Goal: Task Accomplishment & Management: Use online tool/utility

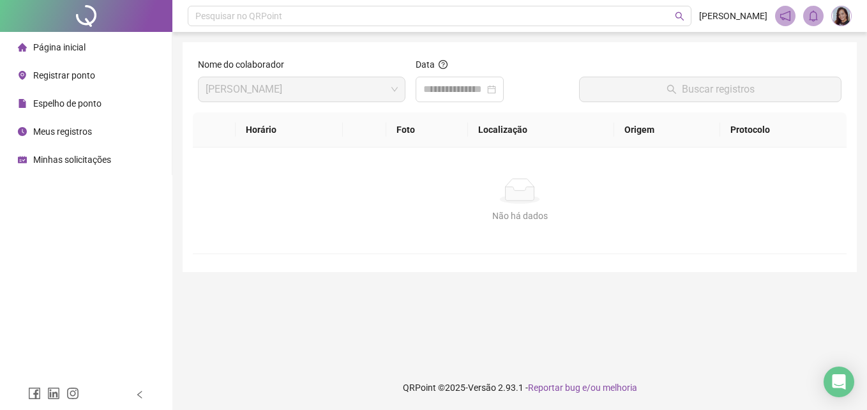
click at [97, 103] on span "Espelho de ponto" at bounding box center [67, 103] width 68 height 10
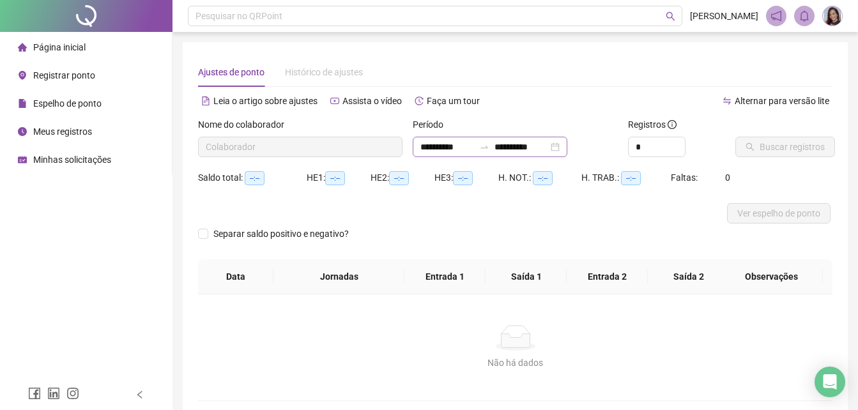
type input "**********"
click at [77, 72] on span "Registrar ponto" at bounding box center [64, 75] width 62 height 10
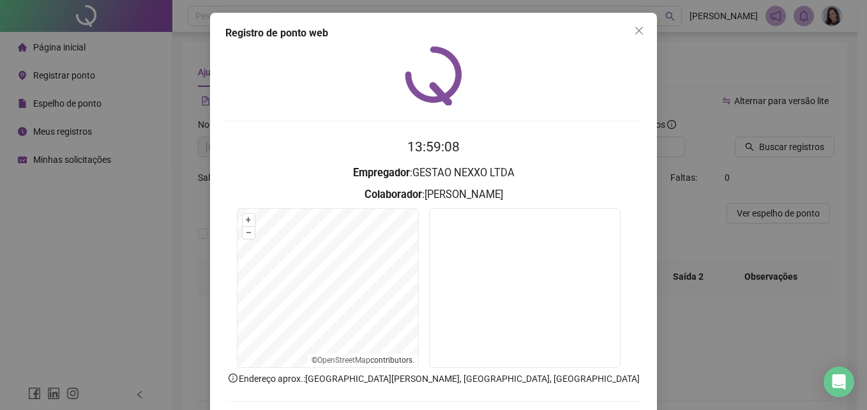
scroll to position [61, 0]
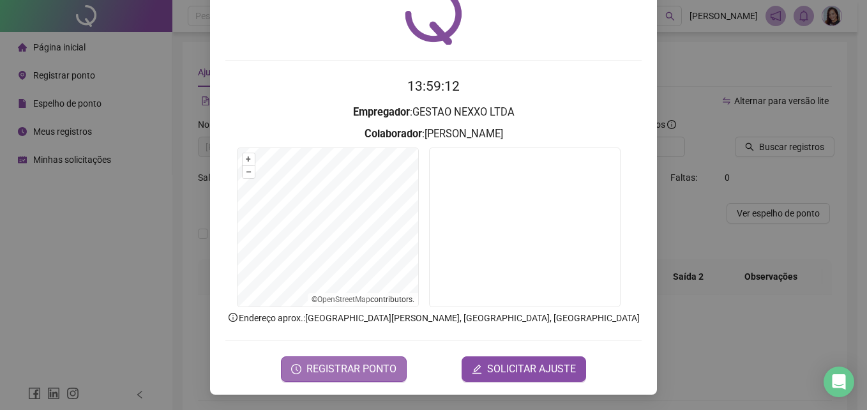
click at [365, 373] on span "REGISTRAR PONTO" at bounding box center [352, 368] width 90 height 15
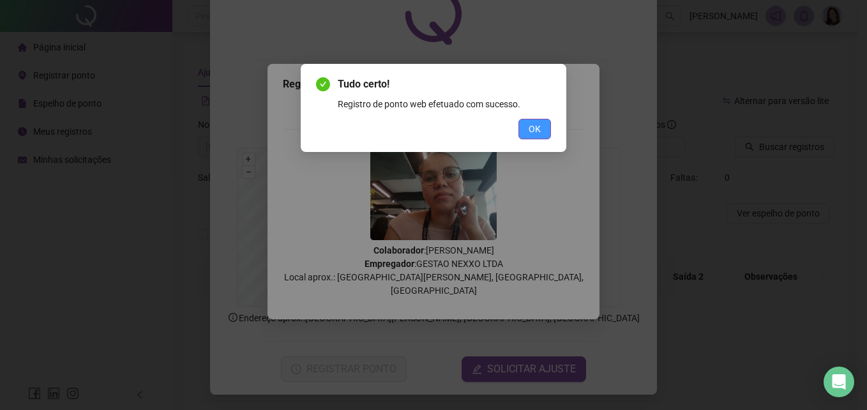
click at [540, 128] on span "OK" at bounding box center [535, 129] width 12 height 14
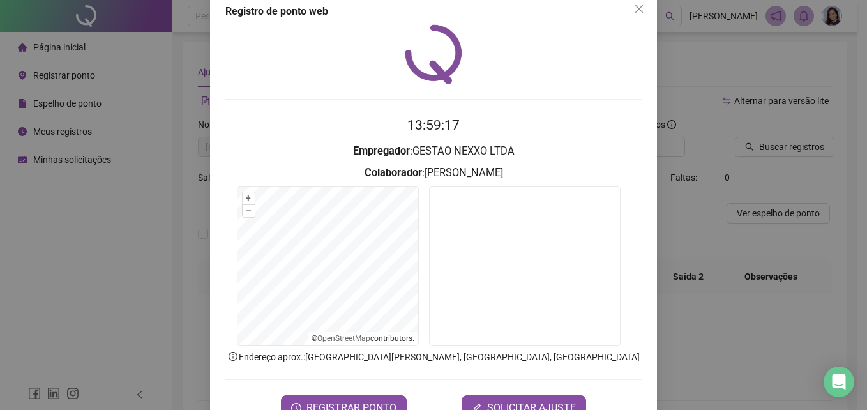
scroll to position [0, 0]
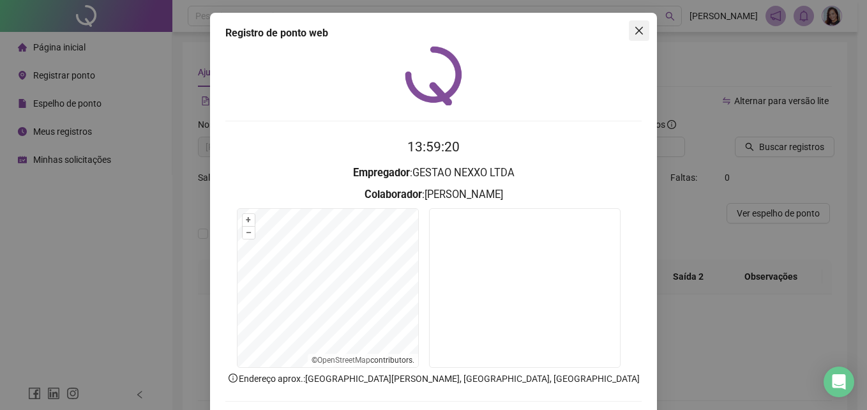
click at [635, 30] on icon "close" at bounding box center [639, 31] width 8 height 8
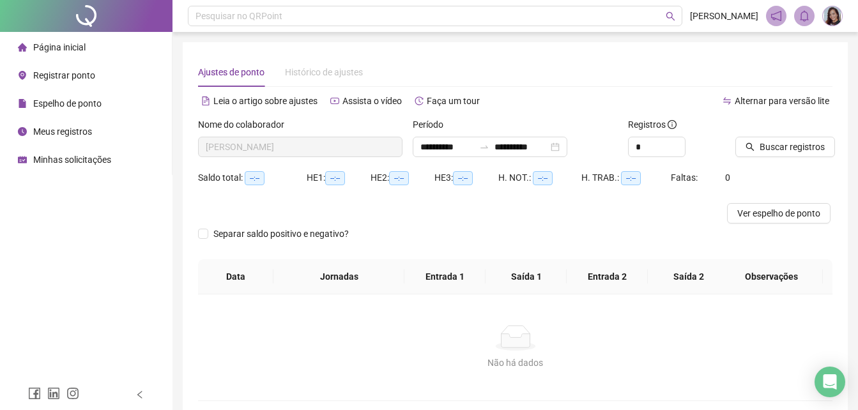
click at [73, 68] on div "Registrar ponto" at bounding box center [56, 76] width 77 height 26
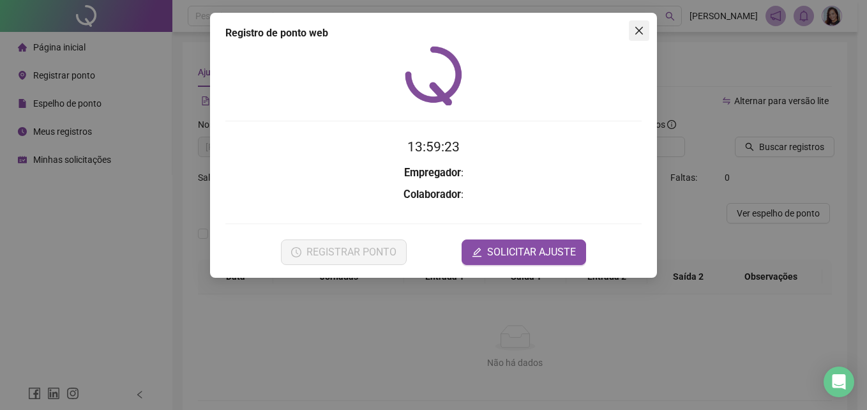
click at [639, 35] on icon "close" at bounding box center [639, 31] width 10 height 10
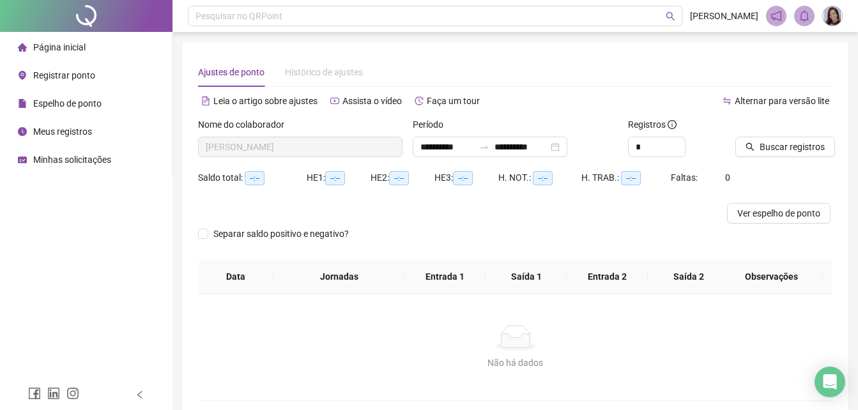
click at [79, 107] on span "Espelho de ponto" at bounding box center [67, 103] width 68 height 10
click at [63, 46] on span "Página inicial" at bounding box center [59, 47] width 52 height 10
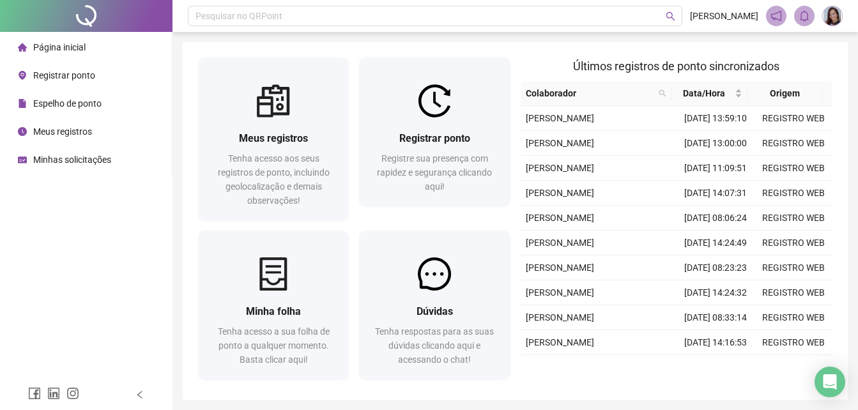
click at [56, 160] on span "Minhas solicitações" at bounding box center [72, 160] width 78 height 10
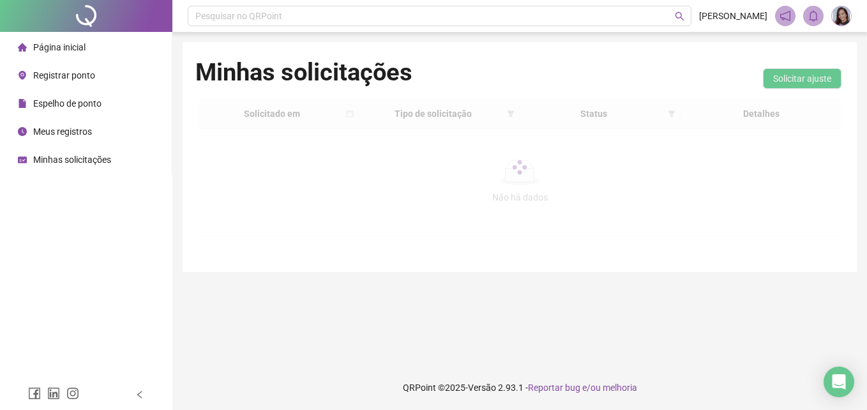
click at [73, 132] on span "Meus registros" at bounding box center [62, 131] width 59 height 10
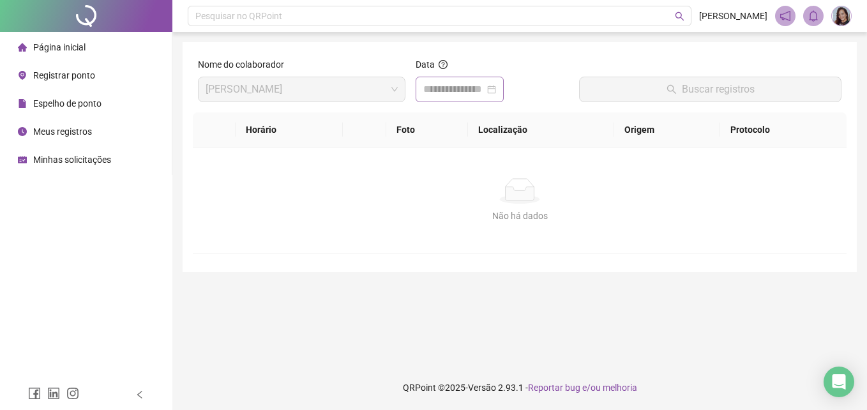
click at [504, 98] on div at bounding box center [460, 90] width 88 height 26
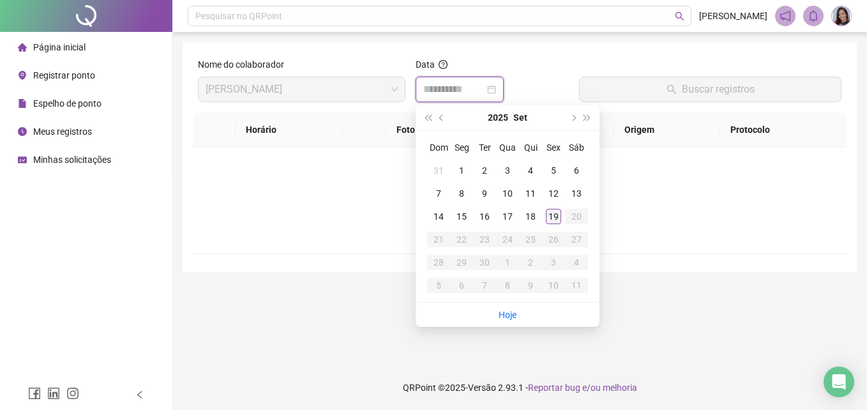
type input "**********"
click at [555, 220] on div "19" at bounding box center [553, 216] width 15 height 15
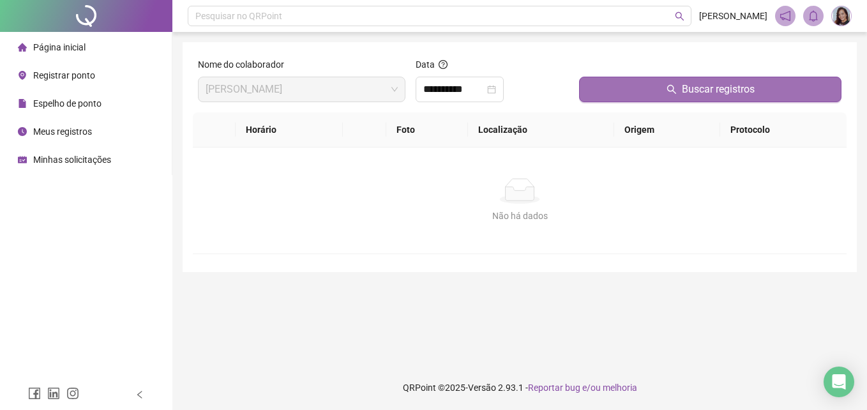
click at [633, 87] on button "Buscar registros" at bounding box center [710, 90] width 262 height 26
